Goal: Task Accomplishment & Management: Manage account settings

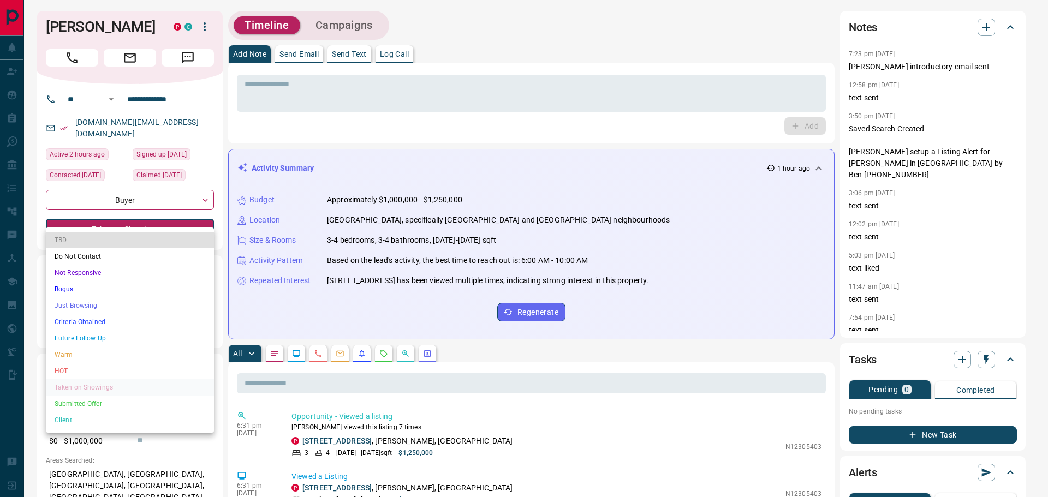
click at [79, 403] on li "Submitted Offer" at bounding box center [130, 404] width 168 height 16
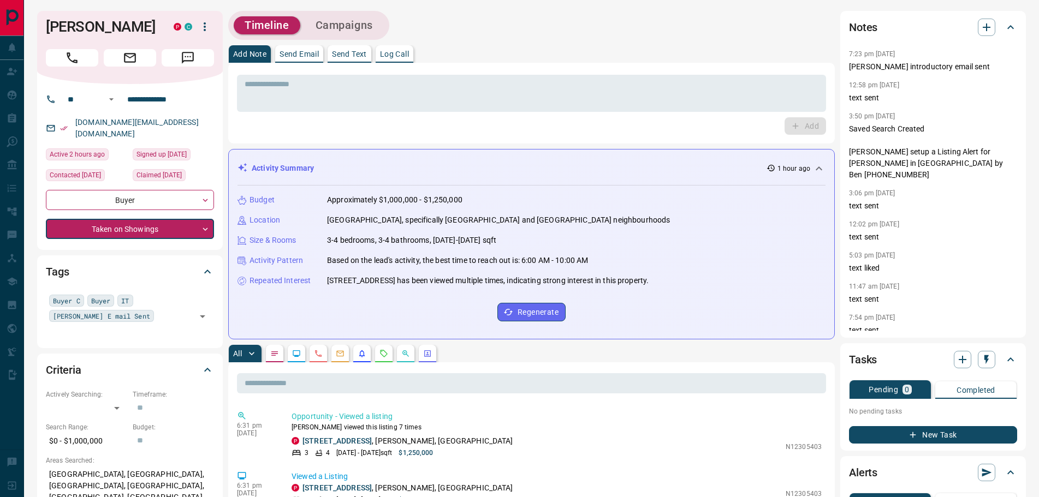
type input "*"
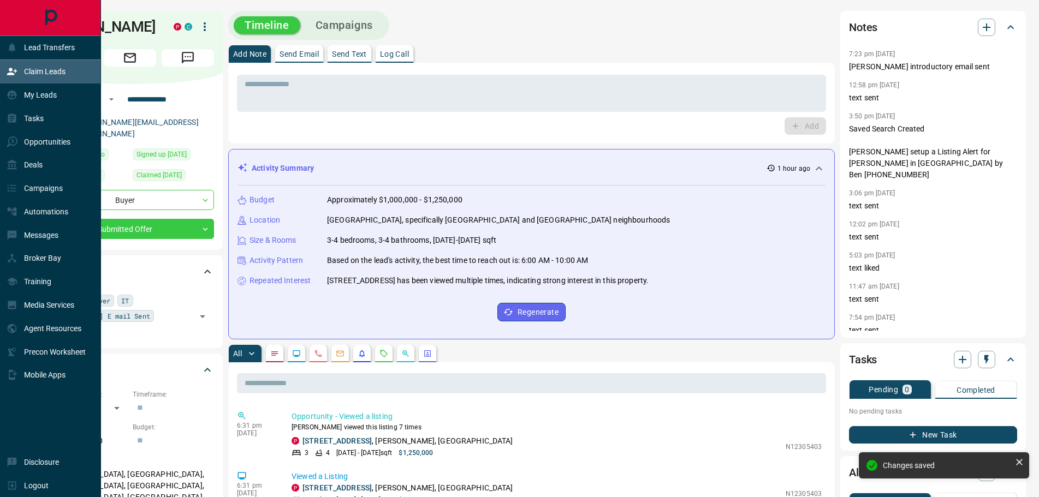
click at [37, 75] on p "Claim Leads" at bounding box center [44, 71] width 41 height 9
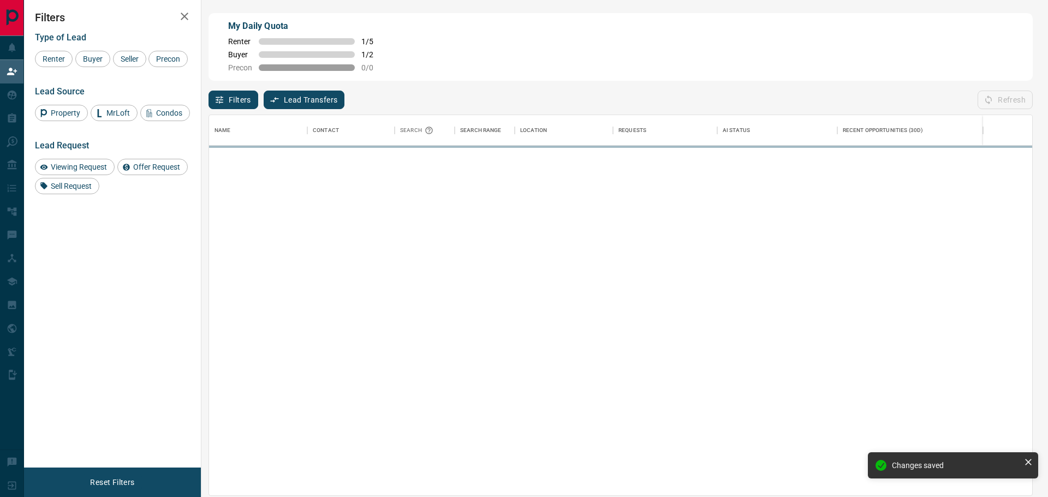
scroll to position [371, 814]
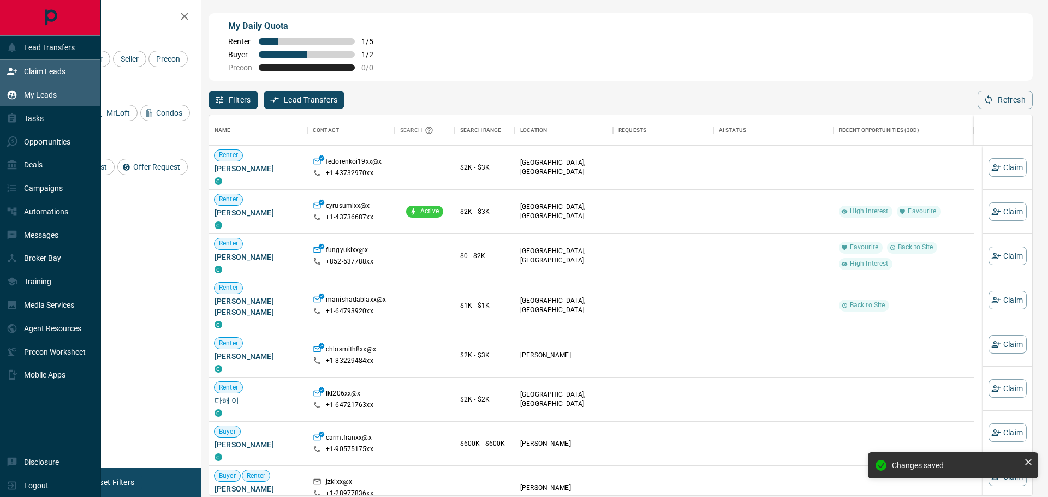
click at [31, 93] on p "My Leads" at bounding box center [40, 95] width 33 height 9
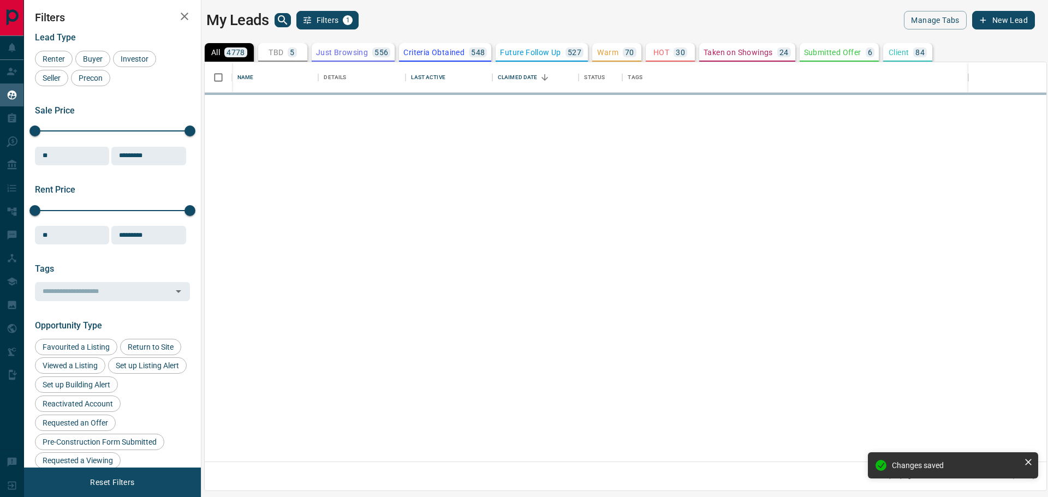
scroll to position [390, 832]
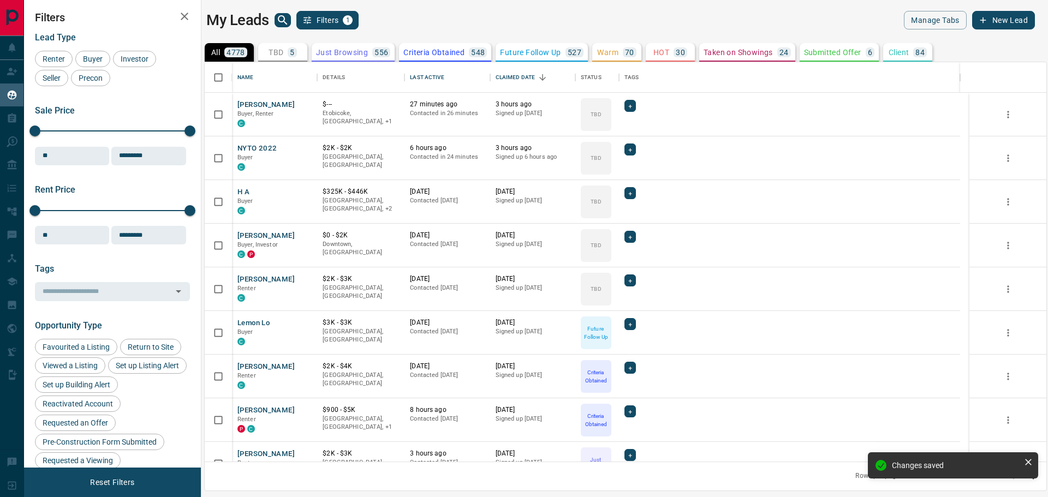
click at [280, 23] on icon "search button" at bounding box center [282, 20] width 13 height 13
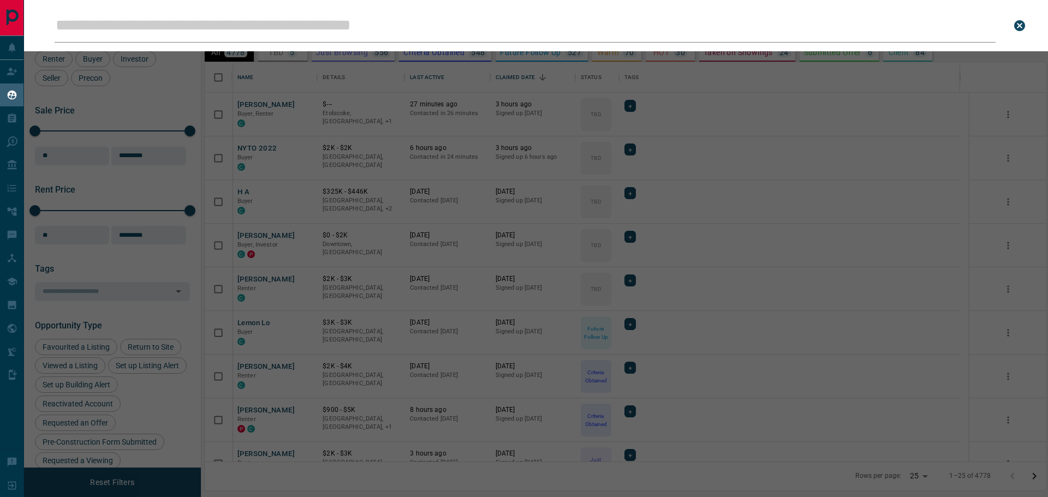
drag, startPoint x: 276, startPoint y: 24, endPoint x: 270, endPoint y: 25, distance: 6.0
click at [276, 24] on input "Leads Search Bar" at bounding box center [525, 26] width 941 height 34
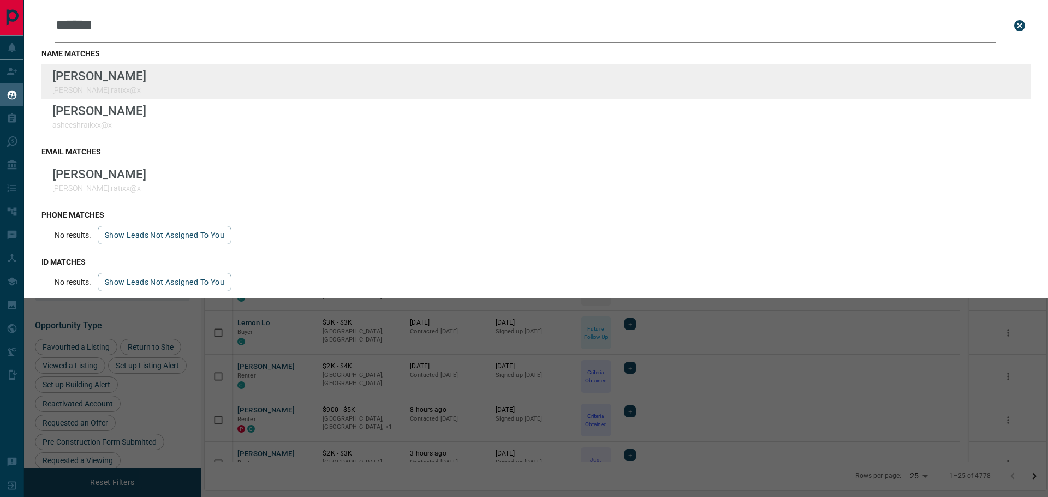
click at [116, 78] on p "[PERSON_NAME]" at bounding box center [99, 76] width 94 height 14
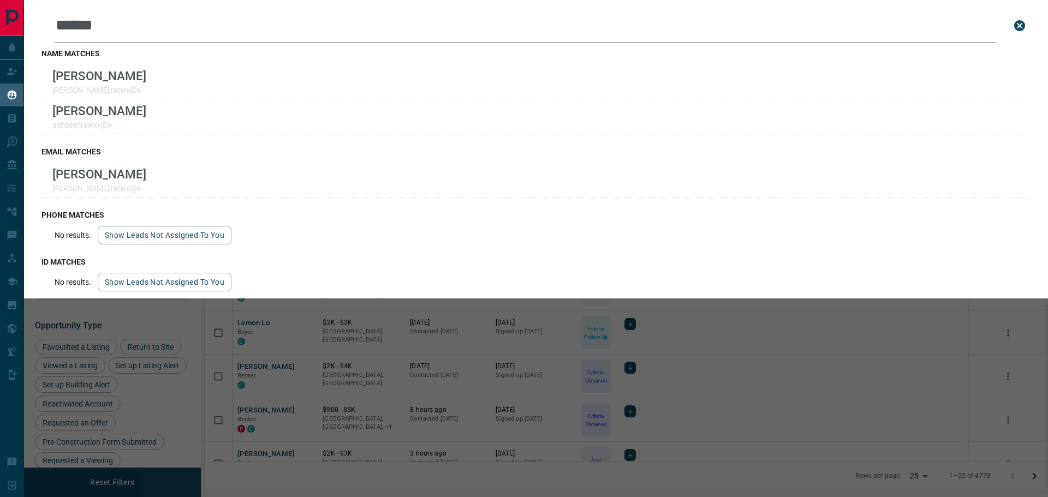
drag, startPoint x: 131, startPoint y: 28, endPoint x: 51, endPoint y: 27, distance: 79.7
click at [51, 27] on div "Leads Search Bar ****** Search for a lead by name, email, phone, or id" at bounding box center [535, 26] width 989 height 34
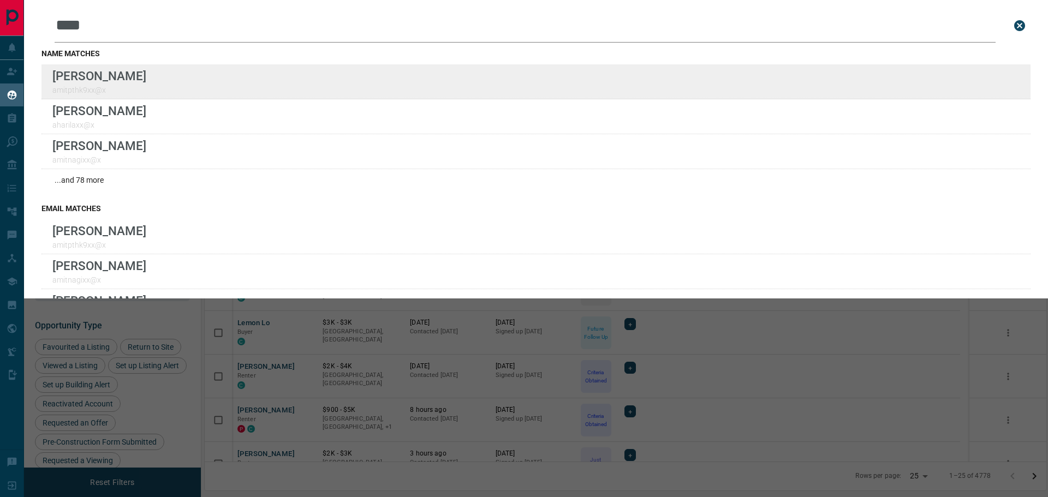
type input "****"
